Goal: Task Accomplishment & Management: Use online tool/utility

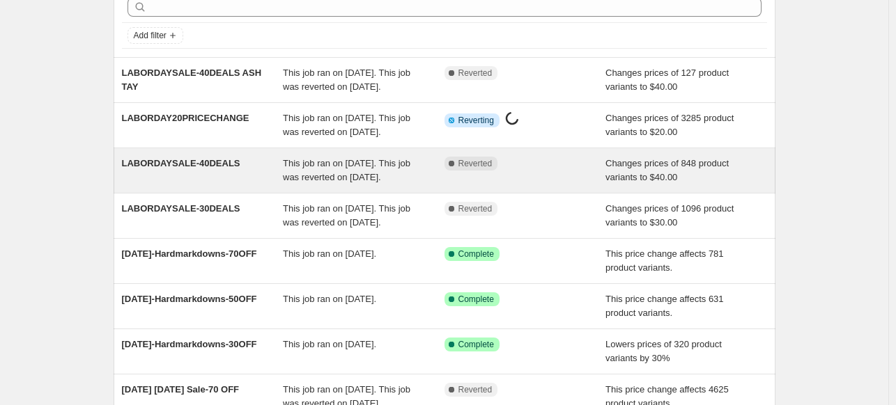
scroll to position [70, 0]
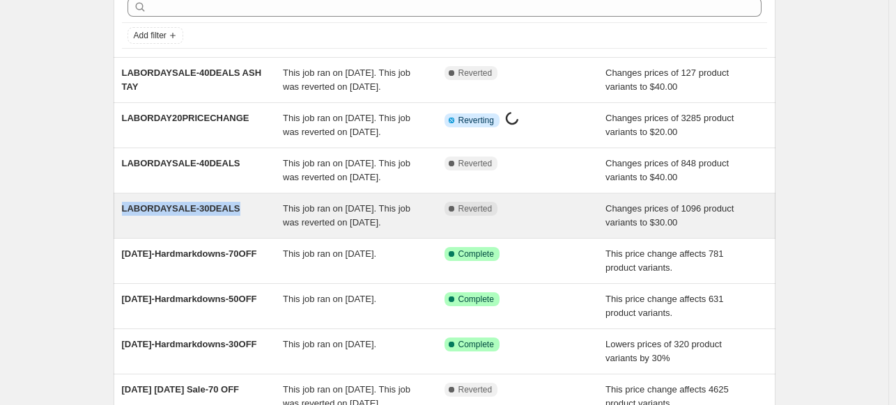
drag, startPoint x: 239, startPoint y: 256, endPoint x: 121, endPoint y: 258, distance: 117.7
click at [121, 238] on div "LABORDAYSALE-30DEALS This job ran on [DATE]. This job was reverted on [DATE]. C…" at bounding box center [445, 216] width 662 height 45
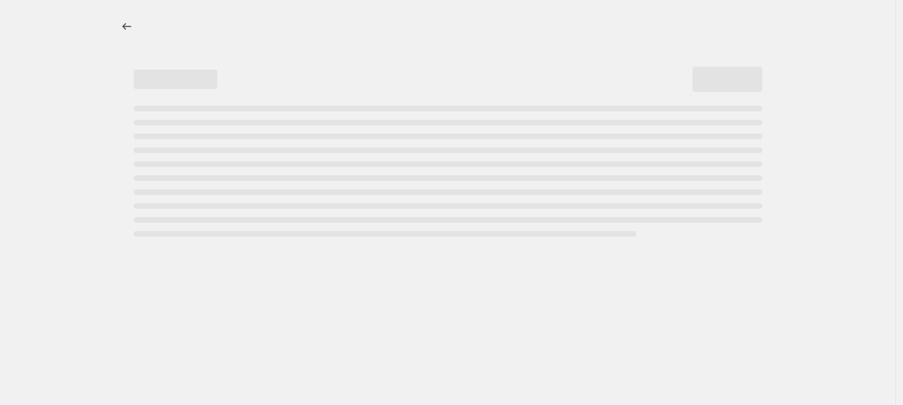
select select "no_change"
select select "tag"
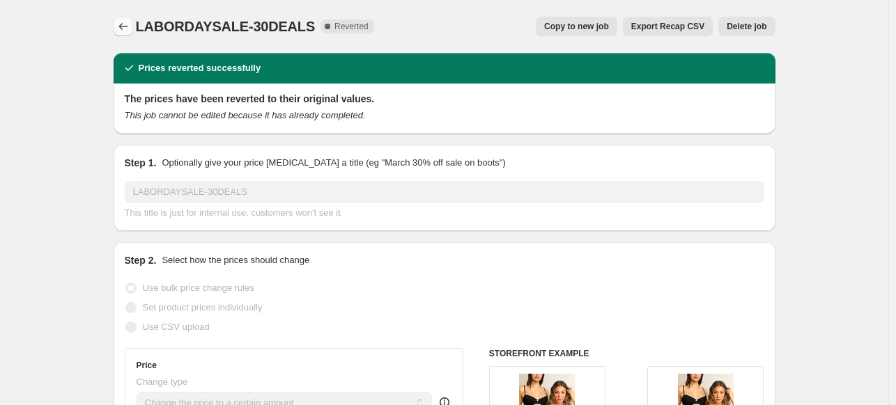
click at [120, 31] on icon "Price change jobs" at bounding box center [123, 27] width 14 height 14
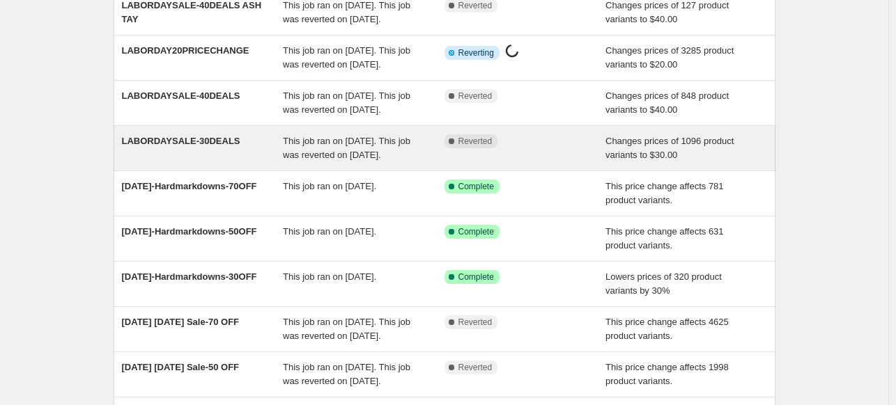
scroll to position [139, 0]
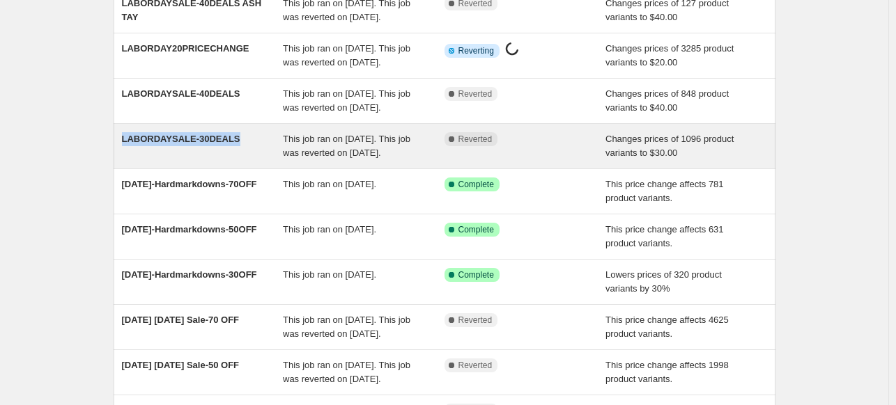
copy span "LABORDAYSALE-30DEALS"
drag, startPoint x: 182, startPoint y: 192, endPoint x: 118, endPoint y: 196, distance: 64.3
click at [118, 169] on div "LABORDAYSALE-30DEALS This job ran on [DATE]. This job was reverted on [DATE]. C…" at bounding box center [445, 146] width 662 height 45
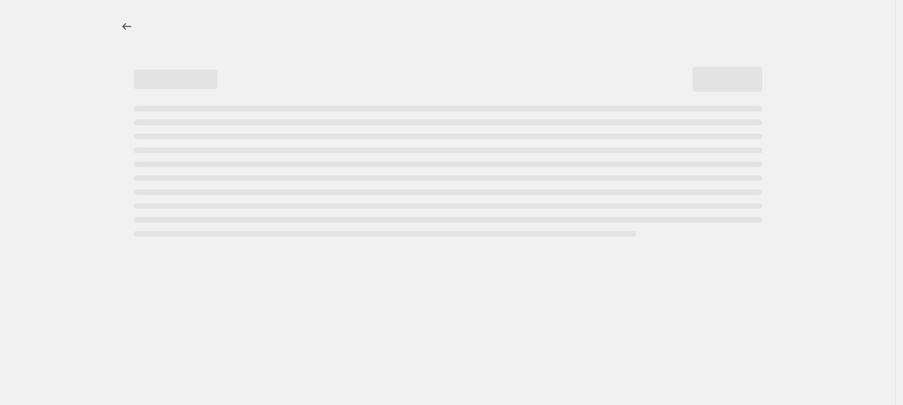
click at [114, 29] on div at bounding box center [447, 121] width 695 height 242
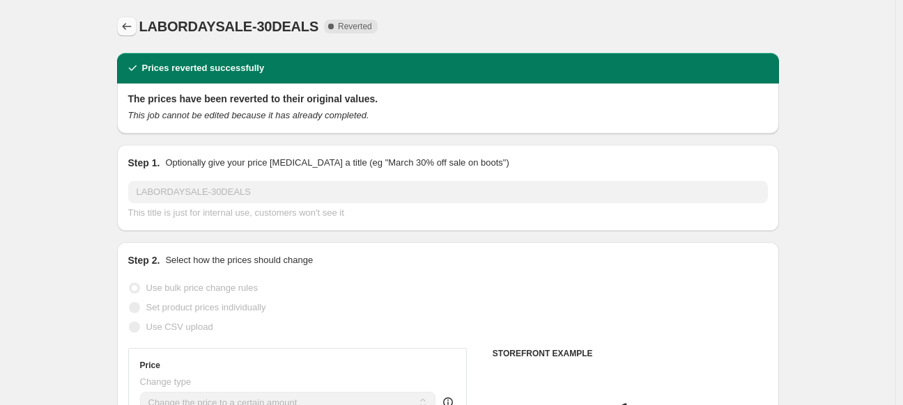
click at [122, 25] on icon "Price change jobs" at bounding box center [127, 27] width 14 height 14
